Goal: Task Accomplishment & Management: Use online tool/utility

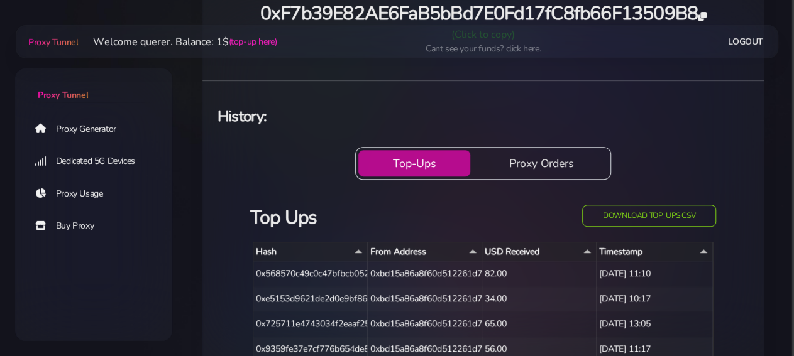
scroll to position [257, 0]
click at [106, 130] on link "Proxy Generator" at bounding box center [103, 128] width 157 height 29
click at [93, 240] on link "Buy Proxy" at bounding box center [103, 226] width 157 height 29
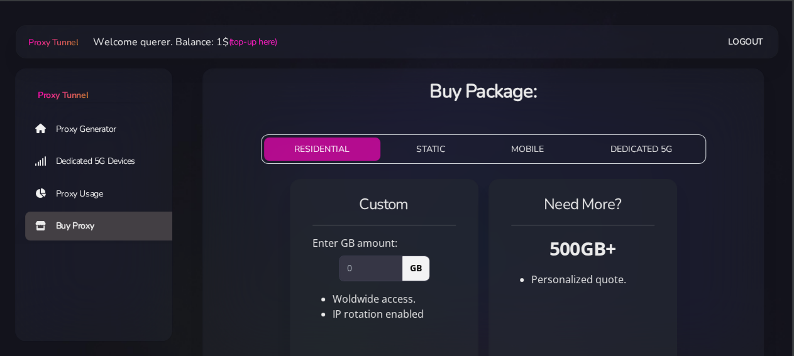
click at [126, 132] on link "Proxy Generator" at bounding box center [103, 128] width 157 height 29
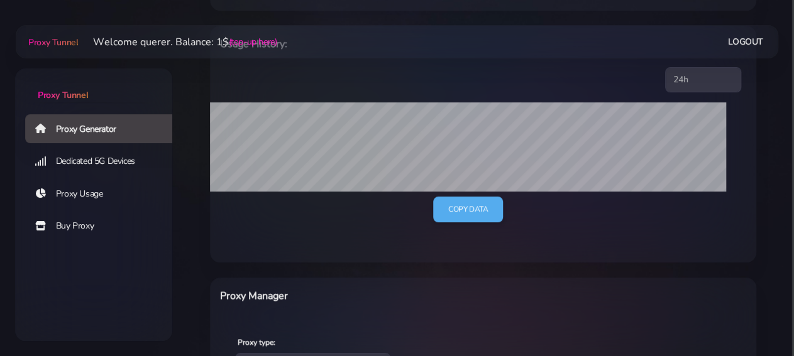
scroll to position [392, 0]
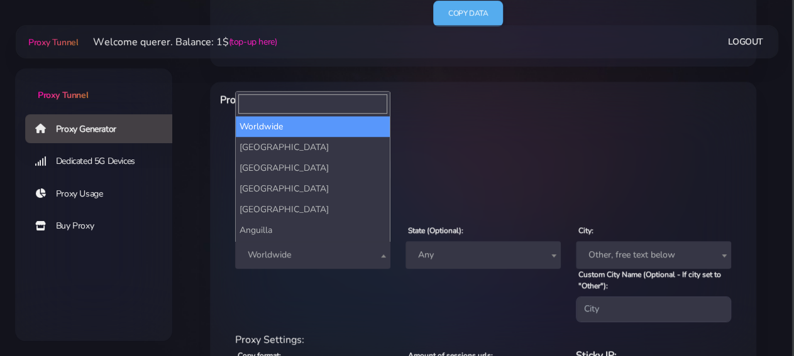
click at [344, 245] on span "Worldwide" at bounding box center [312, 255] width 155 height 28
type input "malta"
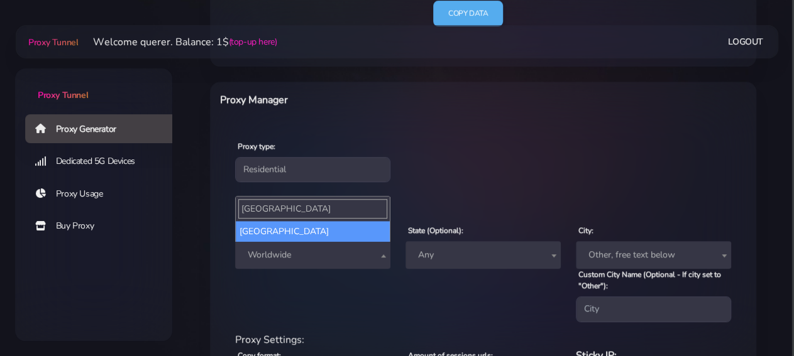
select select "MT"
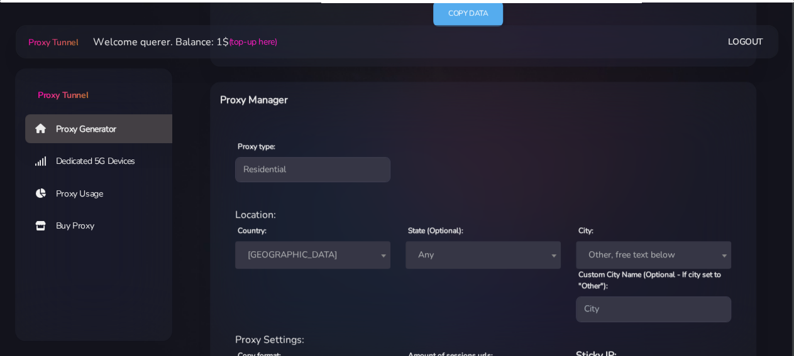
scroll to position [543, 0]
